Goal: Information Seeking & Learning: Find contact information

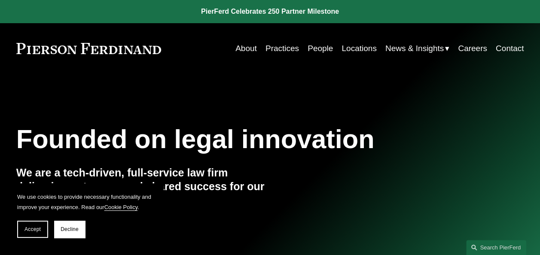
click at [453, 155] on div "Founded on legal innovation We are a tech-driven, full-service law firm deliver…" at bounding box center [270, 176] width 540 height 106
click at [287, 48] on link "Practices" at bounding box center [281, 48] width 33 height 16
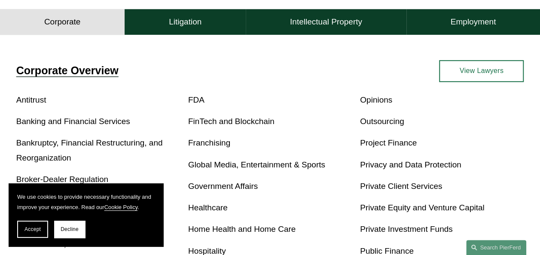
scroll to position [258, 0]
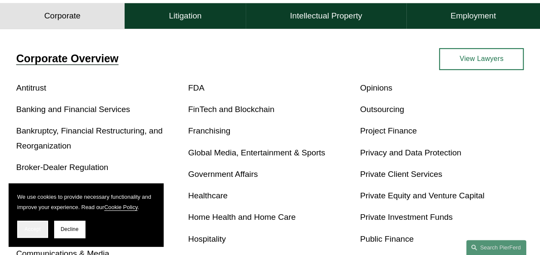
click at [36, 230] on span "Accept" at bounding box center [32, 229] width 16 height 6
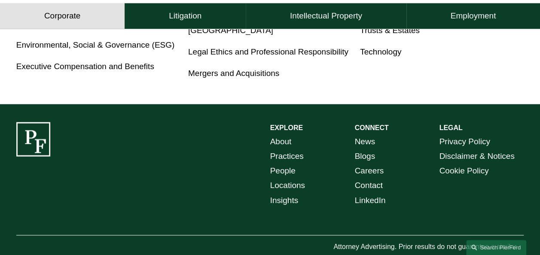
scroll to position [601, 0]
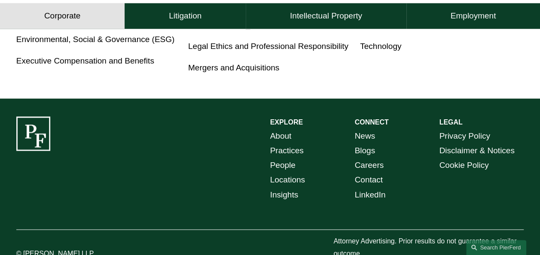
click at [283, 138] on link "About" at bounding box center [280, 136] width 21 height 15
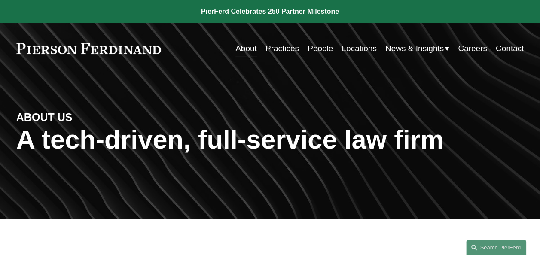
click at [280, 47] on link "Practices" at bounding box center [281, 48] width 33 height 16
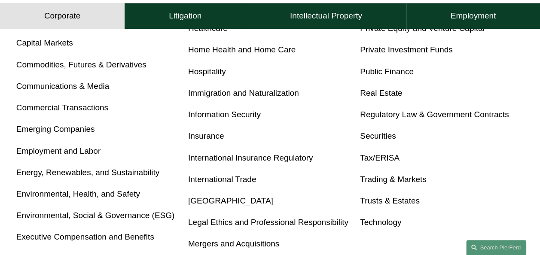
scroll to position [429, 0]
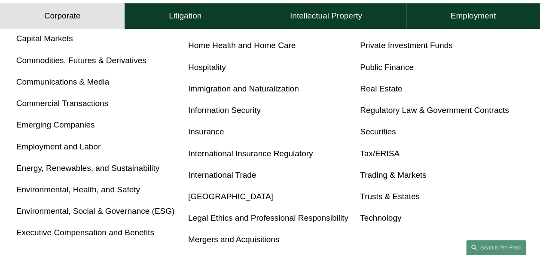
click at [477, 73] on p "Public Finance" at bounding box center [442, 67] width 164 height 15
click at [210, 136] on link "Insurance" at bounding box center [206, 131] width 36 height 9
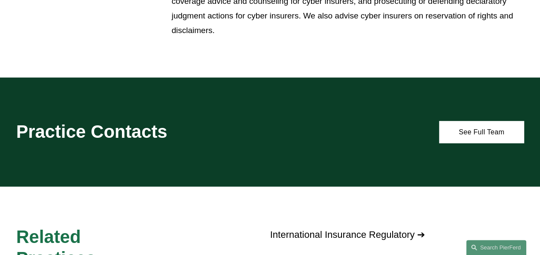
scroll to position [1245, 0]
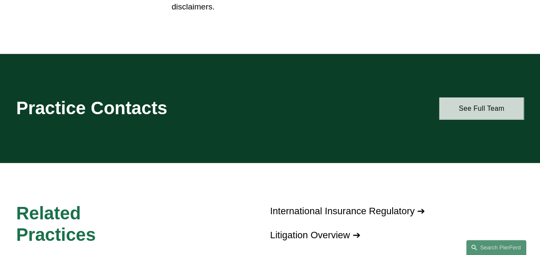
click at [492, 115] on link "See Full Team" at bounding box center [481, 108] width 85 height 22
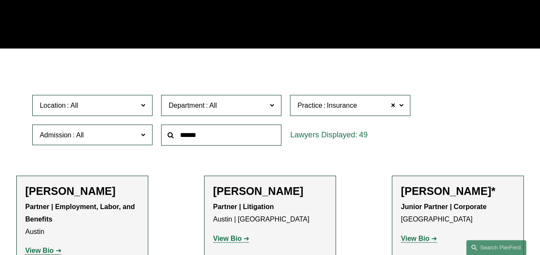
scroll to position [172, 0]
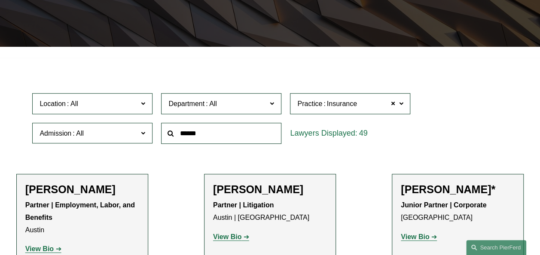
click at [274, 106] on span at bounding box center [272, 103] width 4 height 11
click at [0, 0] on link "Corporate" at bounding box center [0, 0] width 0 height 0
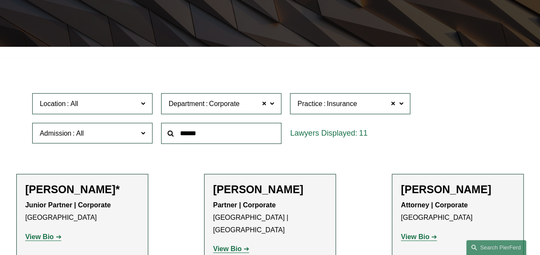
click at [142, 103] on span at bounding box center [143, 103] width 4 height 11
click at [127, 52] on div at bounding box center [270, 52] width 540 height 11
click at [145, 104] on span at bounding box center [143, 103] width 4 height 11
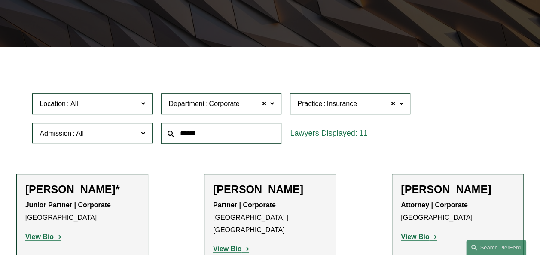
click at [143, 134] on span at bounding box center [143, 132] width 4 height 11
click at [0, 0] on link "Texas" at bounding box center [0, 0] width 0 height 0
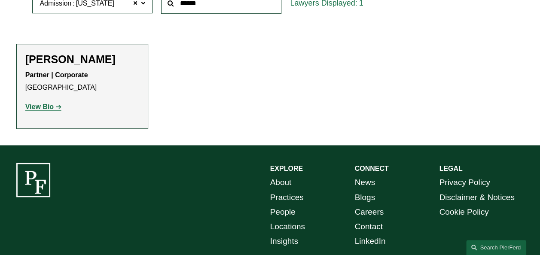
scroll to position [159, 0]
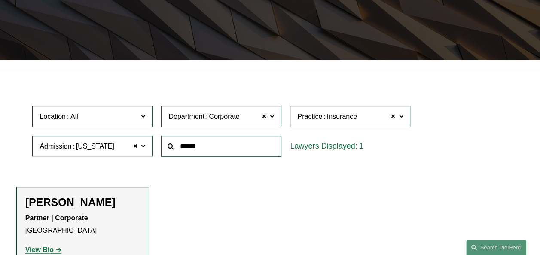
click at [272, 118] on span at bounding box center [272, 116] width 4 height 11
click at [0, 0] on link "Litigation" at bounding box center [0, 0] width 0 height 0
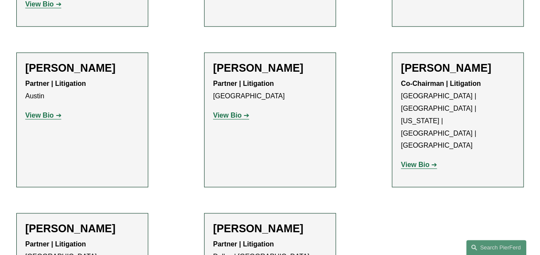
scroll to position [459, 0]
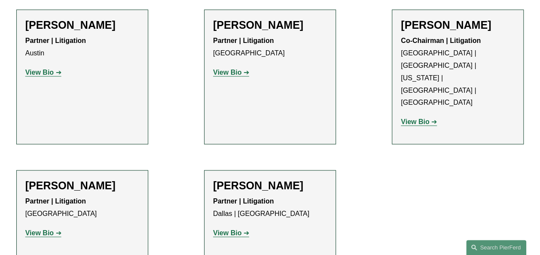
click at [6, 216] on ul "Filter Location All Atlanta Austin Boston Charlotte Chicago Cincinnati Clevelan…" at bounding box center [270, 15] width 540 height 480
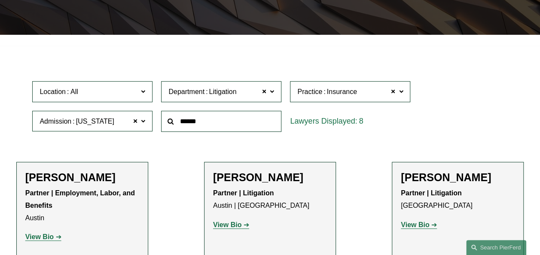
scroll to position [0, 0]
